Goal: Task Accomplishment & Management: Complete application form

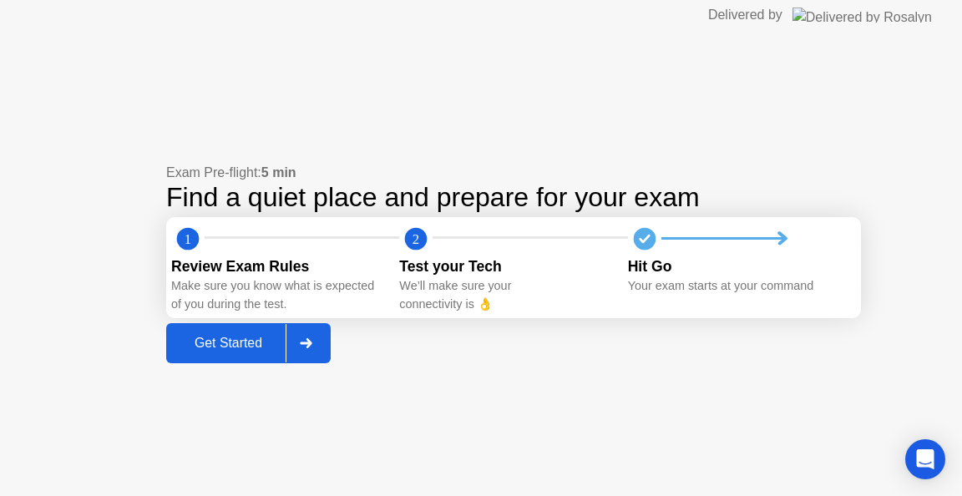
click at [318, 355] on div at bounding box center [305, 343] width 40 height 38
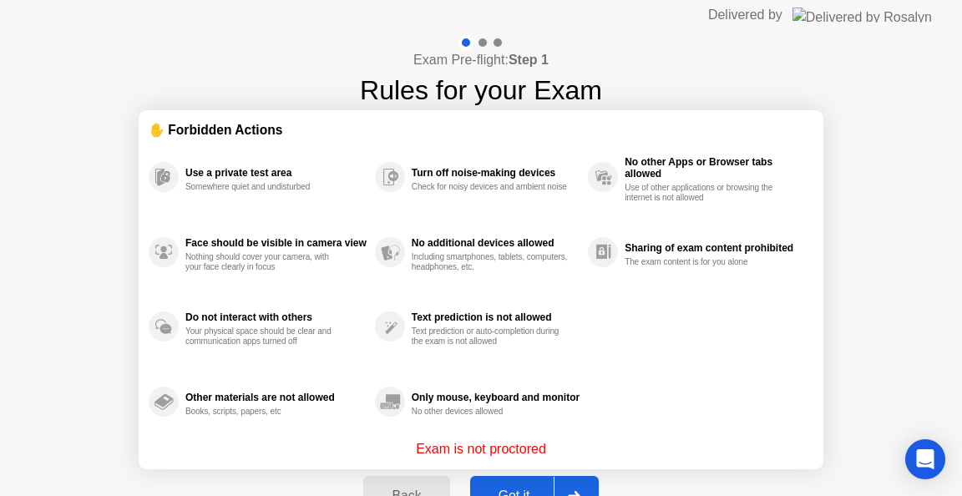
click at [576, 487] on div at bounding box center [573, 496] width 40 height 38
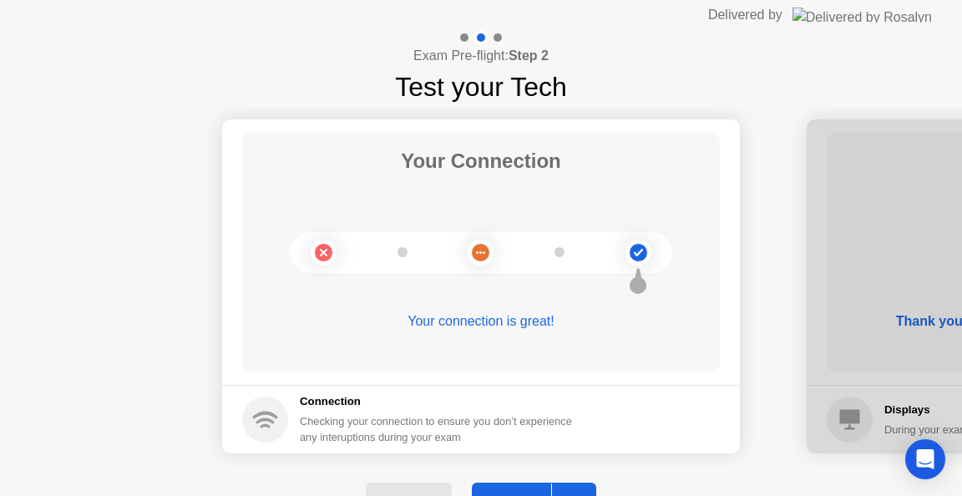
click at [575, 491] on div at bounding box center [571, 502] width 40 height 38
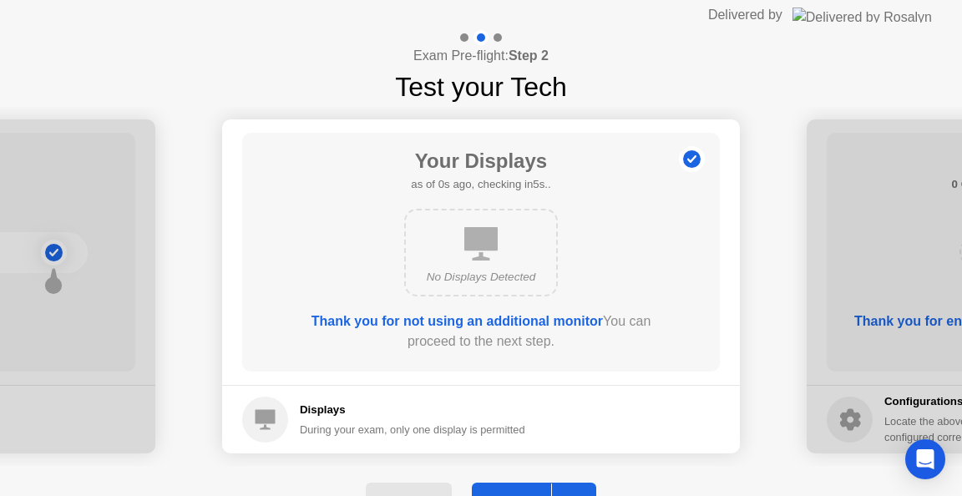
click at [575, 491] on div at bounding box center [571, 502] width 40 height 38
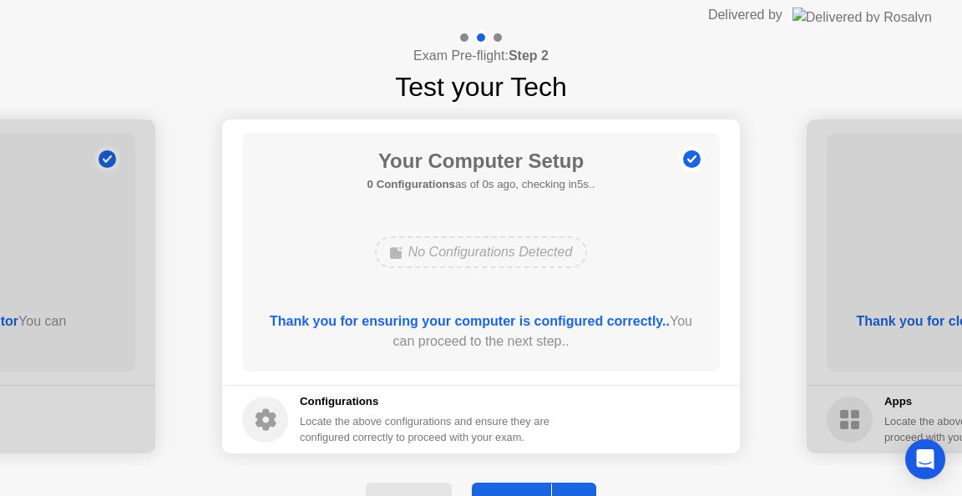
click at [575, 491] on div at bounding box center [571, 502] width 40 height 38
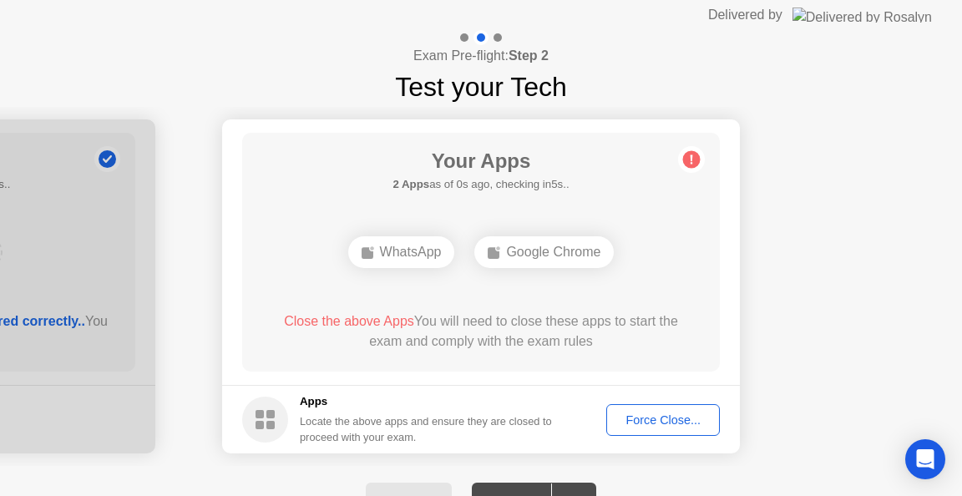
click at [575, 491] on div at bounding box center [571, 502] width 40 height 38
click at [655, 416] on div "Force Close..." at bounding box center [663, 419] width 102 height 13
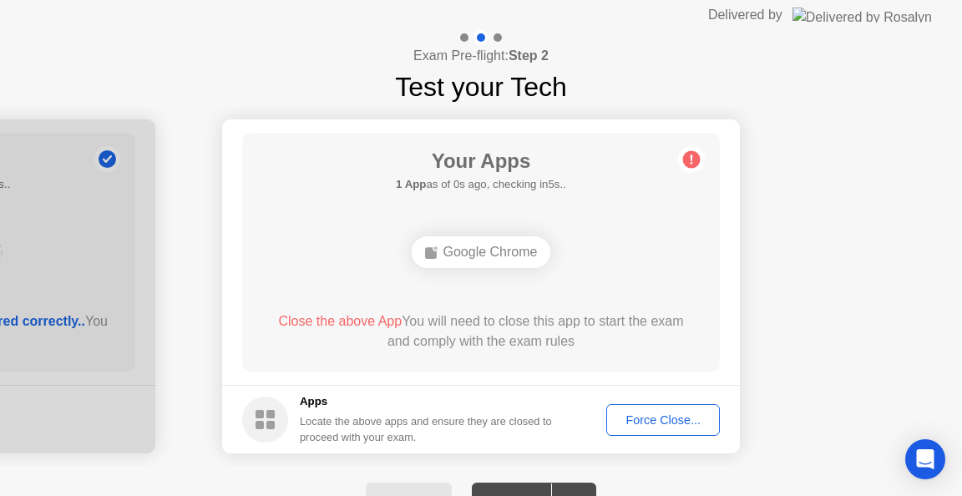
click at [654, 418] on div "Force Close..." at bounding box center [663, 419] width 102 height 13
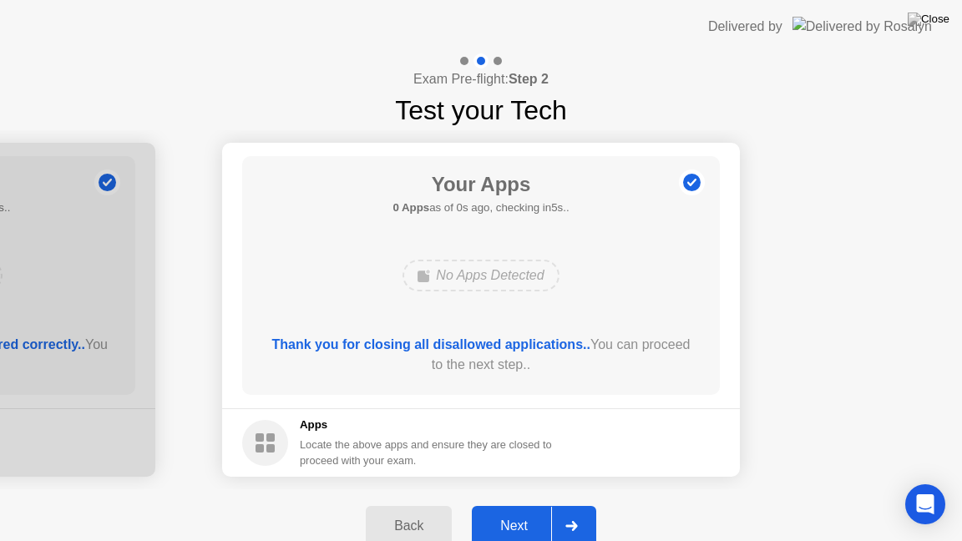
click at [521, 495] on div "Next" at bounding box center [514, 525] width 74 height 15
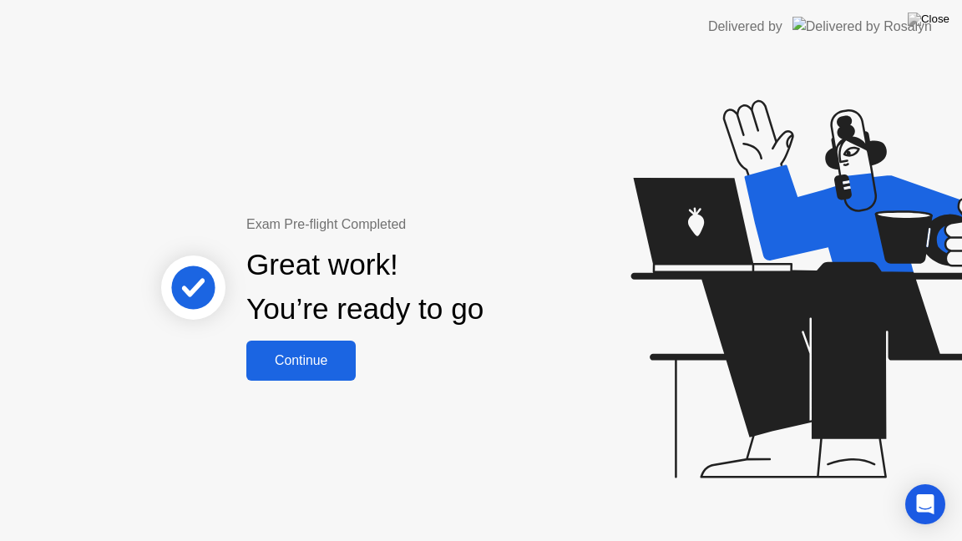
click at [294, 348] on button "Continue" at bounding box center [300, 361] width 109 height 40
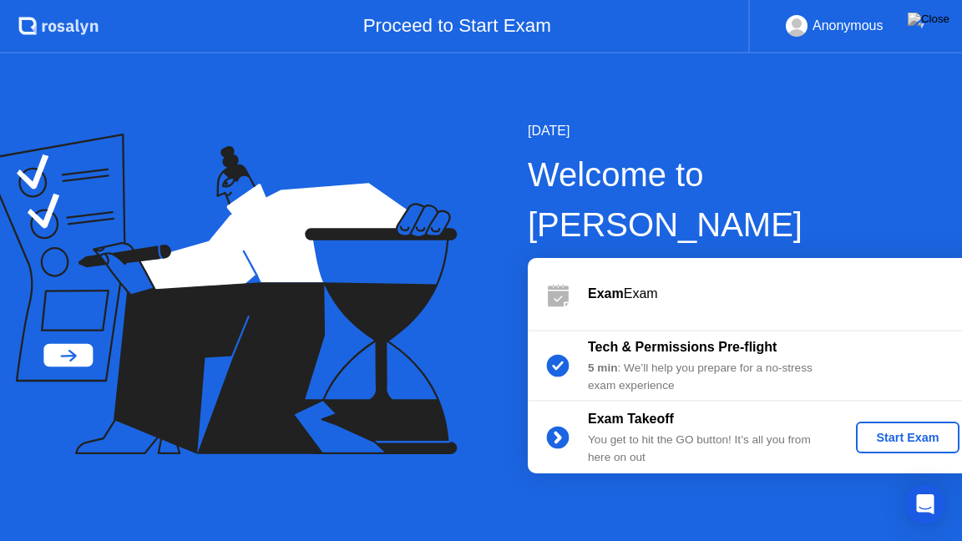
click at [874, 431] on div "Start Exam" at bounding box center [906, 437] width 89 height 13
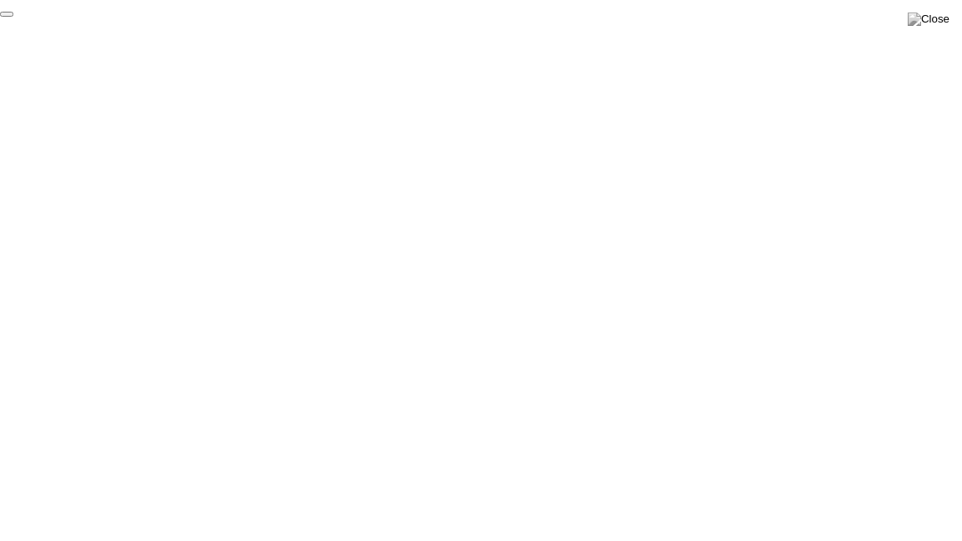
click div "End Proctoring Session"
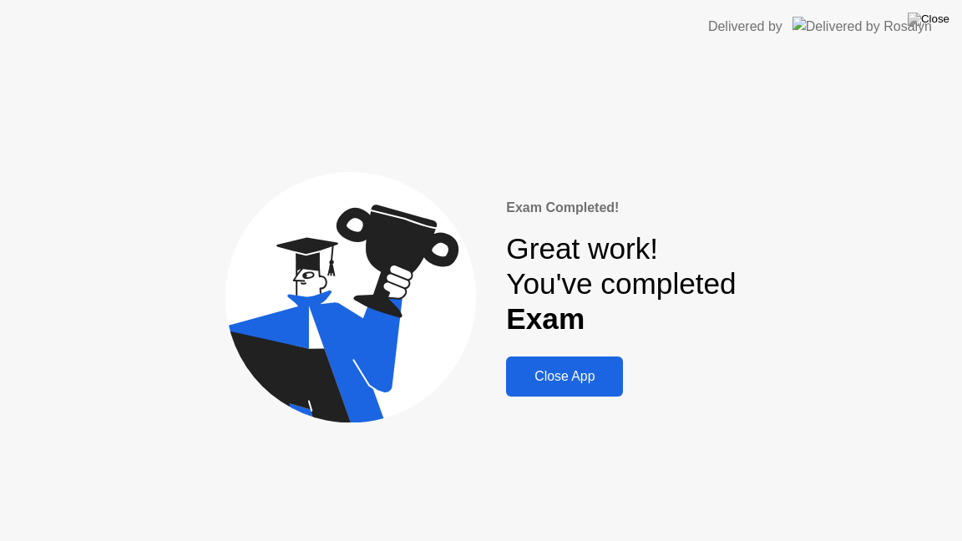
click at [548, 371] on div "Close App" at bounding box center [564, 376] width 107 height 15
